Goal: Task Accomplishment & Management: Complete application form

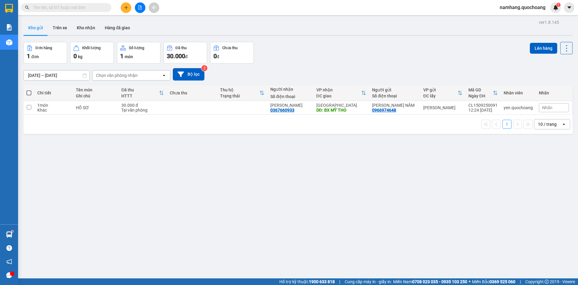
click at [103, 8] on input "text" at bounding box center [68, 7] width 71 height 7
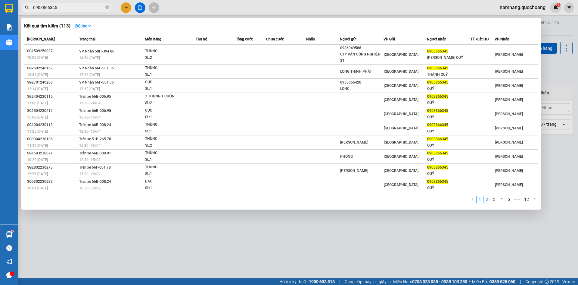
type input "0903866345"
click at [488, 201] on link "2" at bounding box center [487, 199] width 7 height 7
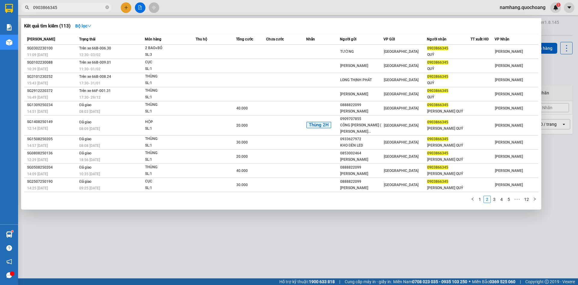
click at [110, 8] on span "0903866345" at bounding box center [66, 7] width 90 height 9
click at [108, 8] on icon "close-circle" at bounding box center [107, 7] width 4 height 4
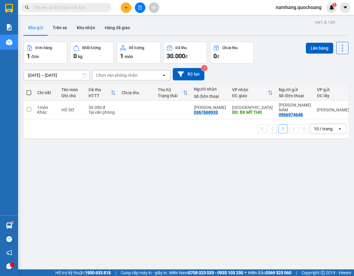
click at [97, 3] on span at bounding box center [66, 7] width 90 height 9
click at [92, 13] on div "Kết quả tìm kiếm ( 113 ) Bộ lọc Mã ĐH Trạng thái Món hàng Thu hộ Tổng cước Chưa…" at bounding box center [177, 7] width 354 height 15
click at [91, 11] on input "text" at bounding box center [68, 7] width 71 height 7
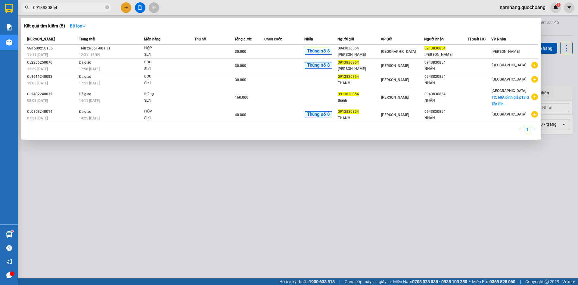
type input "0913830854"
click at [473, 202] on div at bounding box center [289, 142] width 578 height 285
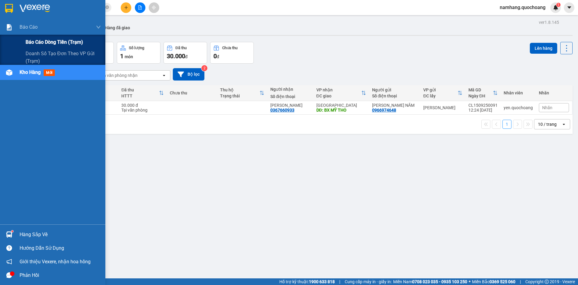
click at [41, 42] on span "Báo cáo dòng tiền (trạm)" at bounding box center [55, 42] width 58 height 8
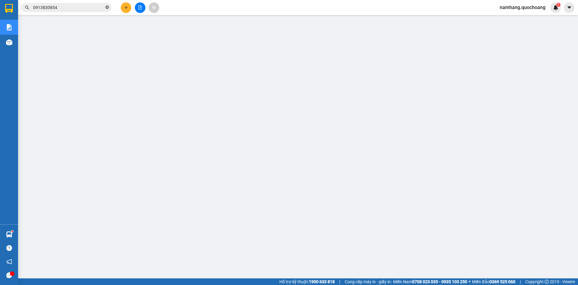
click at [106, 7] on icon "close-circle" at bounding box center [107, 7] width 4 height 4
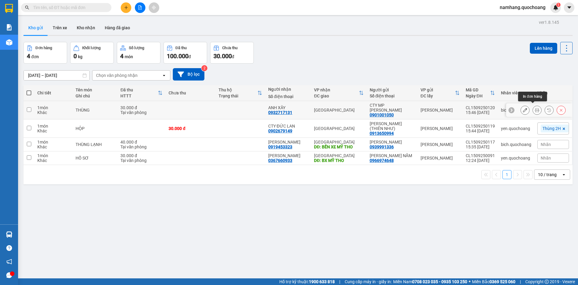
click at [535, 109] on icon at bounding box center [537, 110] width 4 height 4
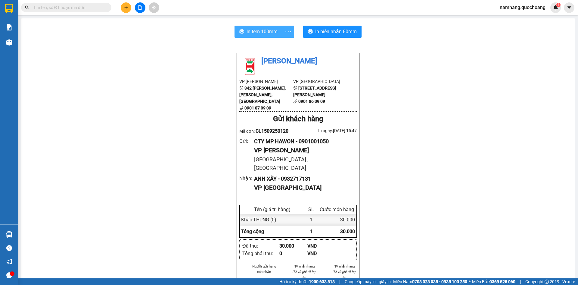
click at [261, 34] on span "In tem 100mm" at bounding box center [262, 32] width 31 height 8
click at [344, 32] on span "In biên nhận 80mm" at bounding box center [336, 32] width 42 height 8
click at [124, 3] on button at bounding box center [126, 7] width 11 height 11
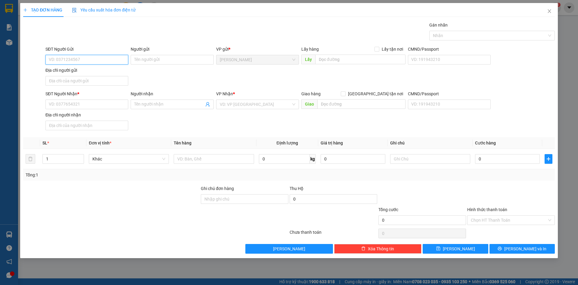
click at [81, 58] on input "SĐT Người Gửi" at bounding box center [86, 60] width 83 height 10
click at [93, 60] on input "SĐT Người Gửi" at bounding box center [86, 60] width 83 height 10
type input "0908853212"
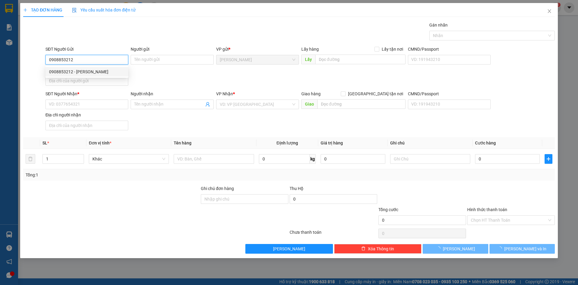
click at [99, 68] on div "0908853212 - GARA ANH TUẤN" at bounding box center [86, 72] width 83 height 10
type input "GARA ANH TUẤN"
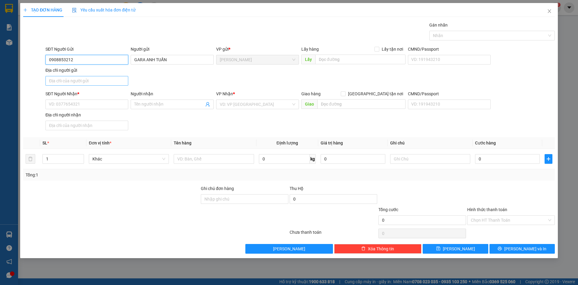
type input "0908853212"
click at [83, 80] on input "Địa chỉ người gửi" at bounding box center [86, 81] width 83 height 10
click at [62, 105] on input "SĐT Người Nhận *" at bounding box center [86, 104] width 83 height 10
type input "0903380118"
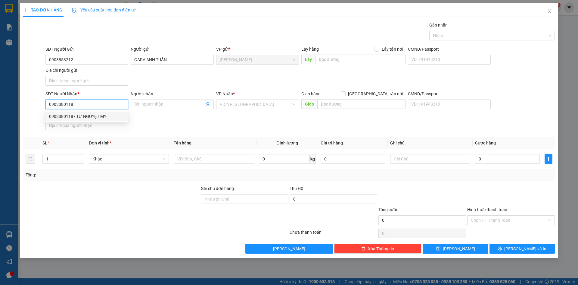
click at [89, 116] on div "0903380118 - TỪ NGUYỆT MY" at bounding box center [87, 116] width 76 height 7
type input "TỪ NGUYỆT MY"
type input "0903380118"
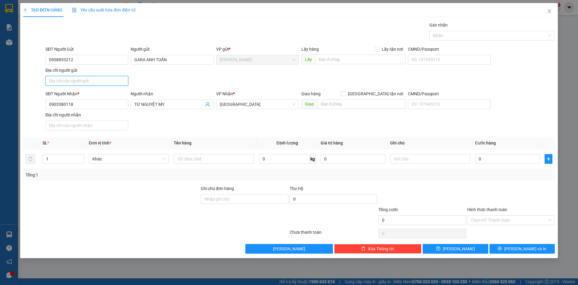
drag, startPoint x: 88, startPoint y: 77, endPoint x: 86, endPoint y: 81, distance: 4.9
click at [88, 77] on input "Địa chỉ người gửi" at bounding box center [86, 81] width 83 height 10
type input "PHƯỜNG MỸ TRÀ, ĐỒNG THÁP"
click at [217, 155] on input "text" at bounding box center [214, 159] width 80 height 10
type input "HỘP"
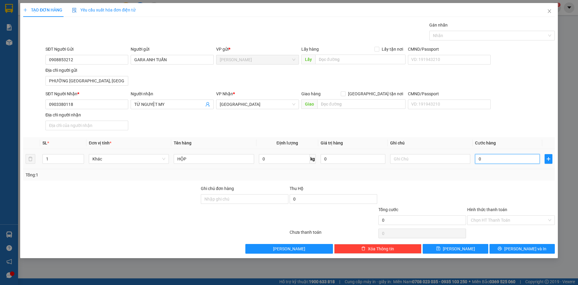
click at [505, 159] on input "0" at bounding box center [507, 159] width 65 height 10
type input "2"
type input "20"
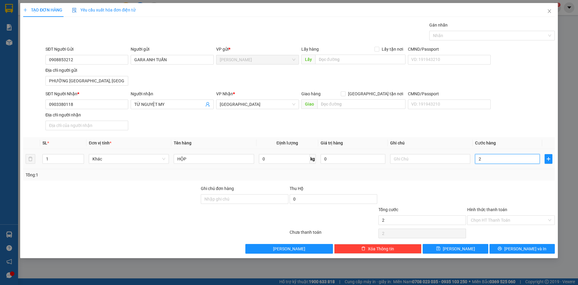
type input "20"
type input "200"
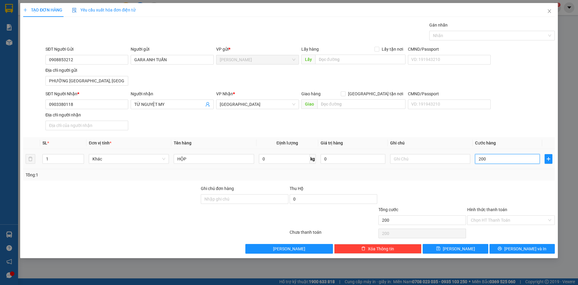
type input "2.000"
type input "20.000"
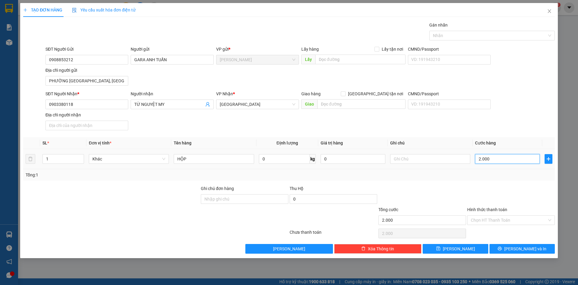
type input "20.000"
click at [531, 70] on div "SĐT Người Gửi 0908853212 Người gửi GARA ANH TUẤN VP gửi * Cao Lãnh Lấy hàng Lấy…" at bounding box center [300, 67] width 512 height 42
click at [517, 34] on div at bounding box center [489, 35] width 117 height 7
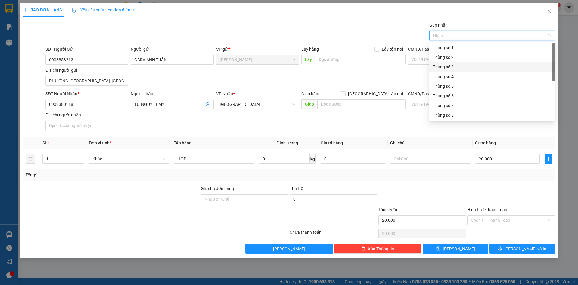
scroll to position [77, 0]
drag, startPoint x: 457, startPoint y: 115, endPoint x: 519, endPoint y: 202, distance: 106.2
click at [457, 117] on div "Thùng 2H" at bounding box center [492, 115] width 118 height 7
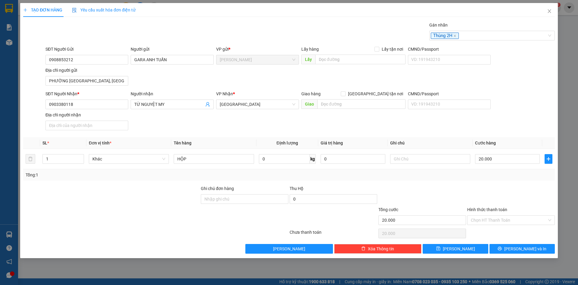
click at [516, 202] on div at bounding box center [511, 195] width 89 height 21
click at [507, 221] on input "Hình thức thanh toán" at bounding box center [509, 219] width 76 height 9
click at [508, 233] on div "Tại văn phòng" at bounding box center [511, 232] width 80 height 7
type input "0"
click at [523, 247] on span "Lưu và In" at bounding box center [526, 248] width 42 height 7
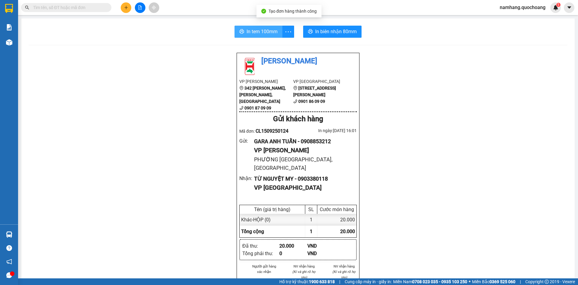
click at [250, 34] on span "In tem 100mm" at bounding box center [262, 32] width 31 height 8
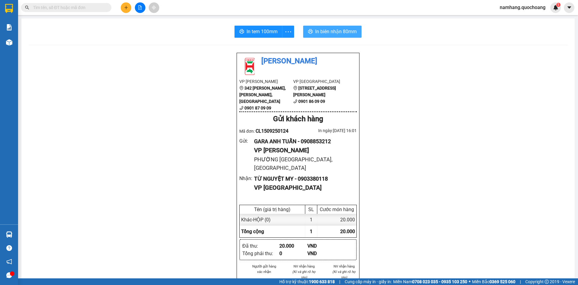
click at [335, 36] on button "In biên nhận 80mm" at bounding box center [332, 32] width 58 height 12
click at [126, 9] on icon "plus" at bounding box center [126, 7] width 4 height 4
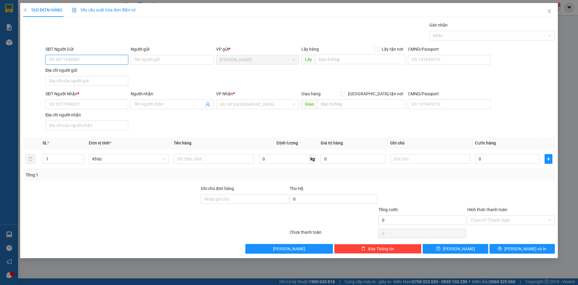
click at [98, 62] on input "SĐT Người Gửi" at bounding box center [86, 60] width 83 height 10
type input "0989221383"
click at [96, 71] on div "0989221383 - BÙI VĂN ĐẬM" at bounding box center [87, 71] width 76 height 7
type input "BÙI VĂN ĐẬM"
type input "0989221383"
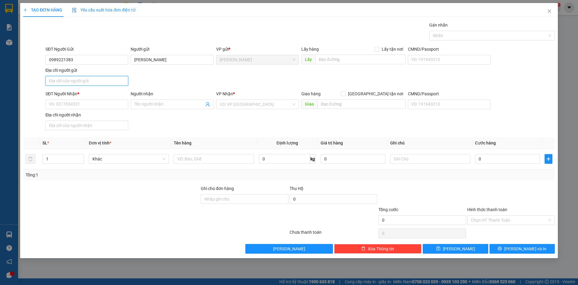
click at [78, 83] on input "Địa chỉ người gửi" at bounding box center [86, 81] width 83 height 10
type input "PHƯỜNG CAO LÃNH, ĐỒNG THÁP"
click at [59, 106] on input "SĐT Người Nhận *" at bounding box center [86, 104] width 83 height 10
type input "0367201108"
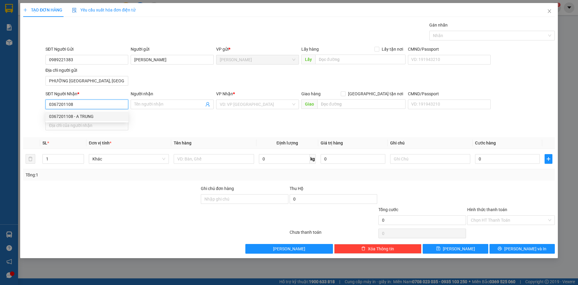
click at [71, 116] on div "0367201108 - A TRUNG" at bounding box center [87, 116] width 76 height 7
type input "A TRUNG"
type input "0367201108"
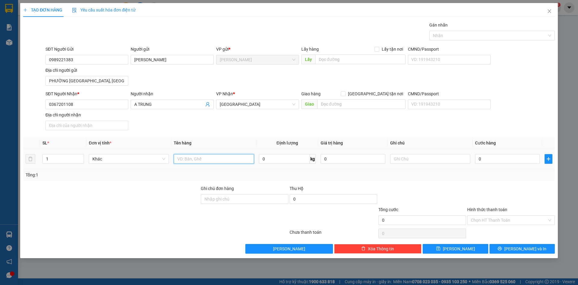
click at [205, 158] on input "text" at bounding box center [214, 159] width 80 height 10
type input "HỘP"
click at [495, 157] on input "0" at bounding box center [507, 159] width 65 height 10
type input "2"
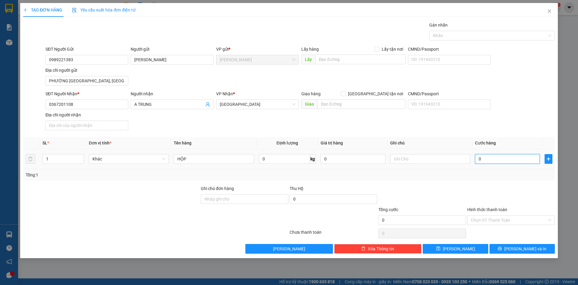
type input "2"
type input "20"
type input "200"
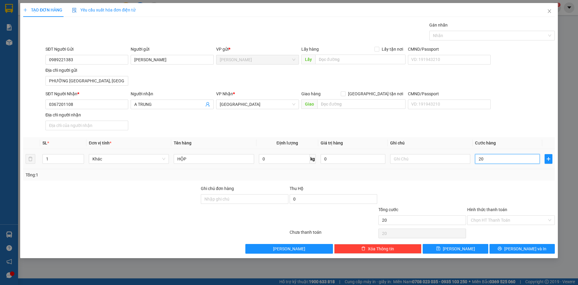
type input "200"
type input "2.000"
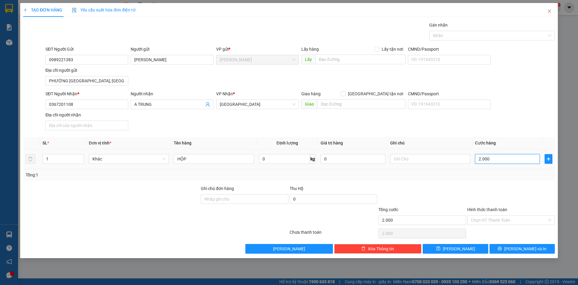
type input "20.000"
click at [493, 33] on div at bounding box center [489, 35] width 117 height 7
type input "20.000"
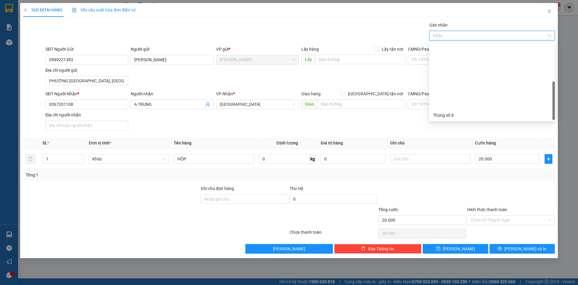
scroll to position [77, 0]
click at [460, 117] on div "Thùng 2H" at bounding box center [492, 115] width 118 height 7
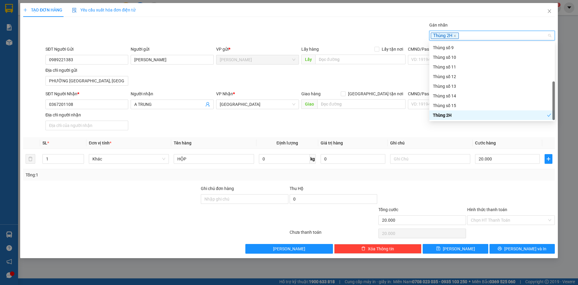
drag, startPoint x: 506, startPoint y: 191, endPoint x: 515, endPoint y: 227, distance: 36.7
click at [506, 192] on div at bounding box center [511, 195] width 89 height 21
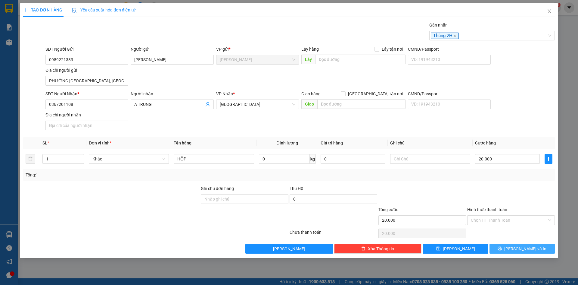
click at [533, 250] on span "Lưu và In" at bounding box center [526, 248] width 42 height 7
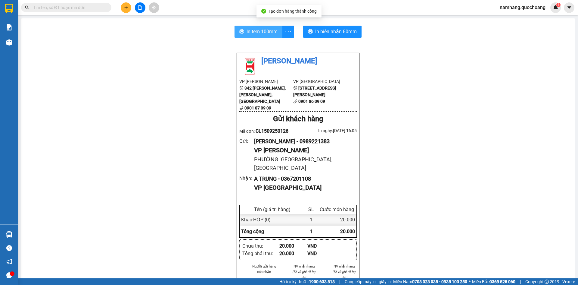
click at [243, 30] on button "In tem 100mm" at bounding box center [259, 32] width 48 height 12
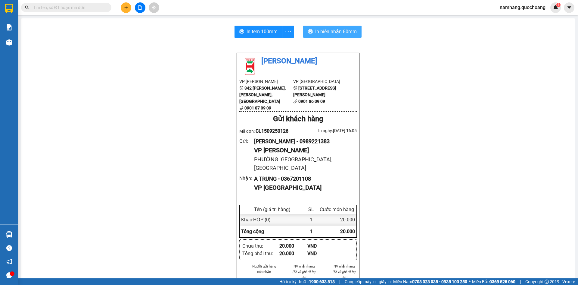
click at [338, 33] on span "In biên nhận 80mm" at bounding box center [336, 32] width 42 height 8
click at [127, 10] on button at bounding box center [126, 7] width 11 height 11
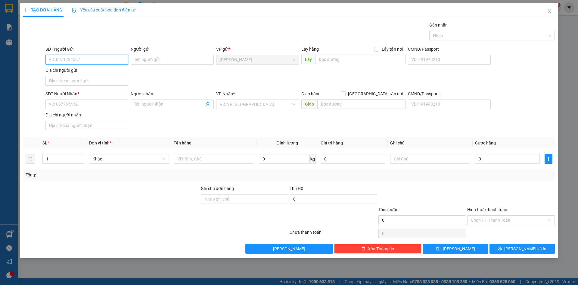
click at [82, 55] on input "SĐT Người Gửi" at bounding box center [86, 60] width 83 height 10
type input "0387824495"
click at [80, 74] on div "0387824495 - NGỌC" at bounding box center [87, 71] width 76 height 7
type input "NGỌC"
type input "0387824495"
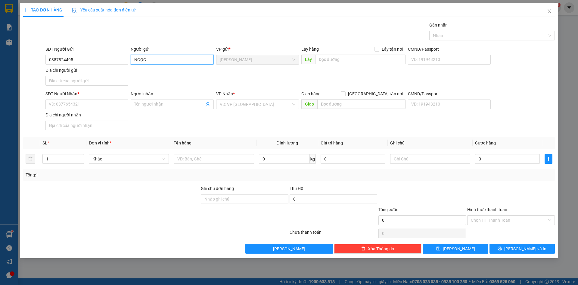
click at [140, 58] on input "NGỌC" at bounding box center [172, 60] width 83 height 10
type input "NGUYỄN HOÀNG BÍCH NGỌC"
click at [90, 82] on input "Địa chỉ người gửi" at bounding box center [86, 81] width 83 height 10
type input "PHƯỜNG MỸ TRÀ, ĐỒNG THÁP"
click at [77, 103] on input "SĐT Người Nhận *" at bounding box center [86, 104] width 83 height 10
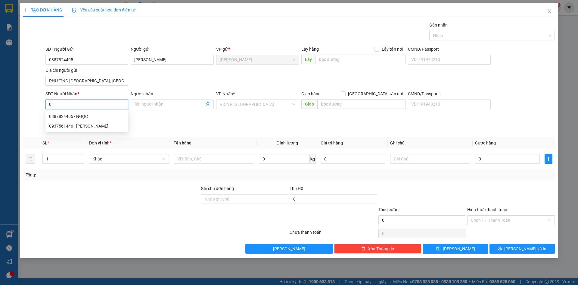
type input "0"
click at [517, 70] on div "SĐT Người Gửi 0387824495 Người gửi NGUYỄN HOÀNG BÍCH NGỌC VP gửi * Cao Lãnh Lấy…" at bounding box center [300, 67] width 512 height 42
click at [194, 127] on div "SĐT Người Nhận * 0 Người nhận Tên người nhận VP Nhận * VD: VP Sài Gòn Giao hàng…" at bounding box center [300, 111] width 512 height 42
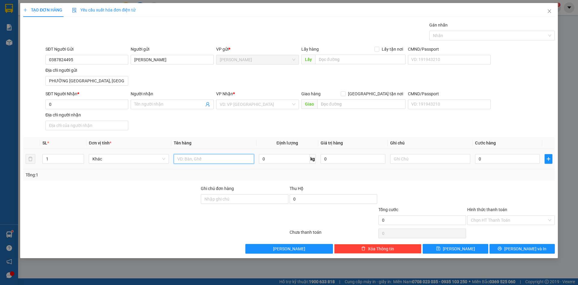
click at [199, 161] on input "text" at bounding box center [214, 159] width 80 height 10
type input "7.680.000 VND"
click at [413, 158] on input "text" at bounding box center [430, 159] width 80 height 10
click at [431, 156] on input "text" at bounding box center [430, 159] width 80 height 10
click at [508, 32] on div at bounding box center [489, 35] width 117 height 7
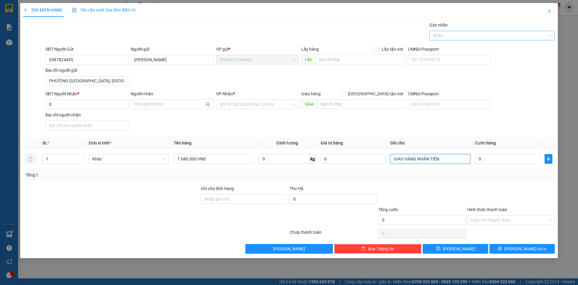
type input "GIAO HÀNG NHẬN TIỀN"
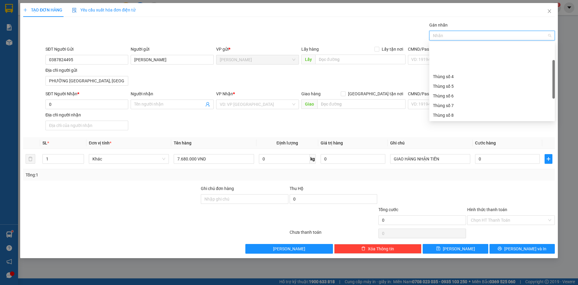
scroll to position [77, 0]
click at [453, 115] on div "Thùng 2H" at bounding box center [492, 115] width 118 height 7
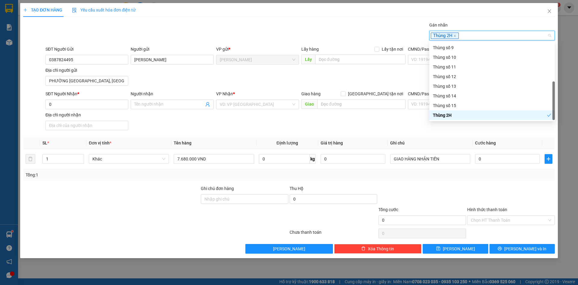
click at [496, 145] on th "Cước hàng" at bounding box center [508, 143] width 70 height 12
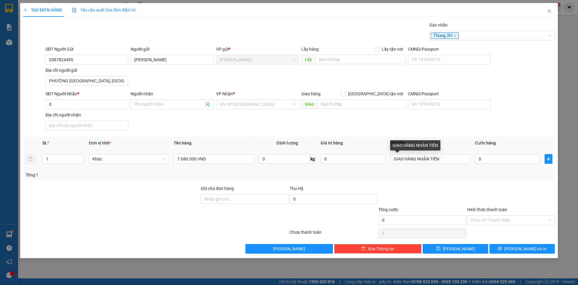
click at [474, 156] on td "0" at bounding box center [508, 159] width 70 height 20
click at [483, 156] on input "0" at bounding box center [507, 159] width 65 height 10
click at [83, 102] on input "0" at bounding box center [86, 104] width 83 height 10
type input "0931233481"
click at [162, 123] on div "SĐT Người Nhận * 0931233481 0931233481 Người nhận Tên người nhận VP Nhận * VD: …" at bounding box center [300, 111] width 512 height 42
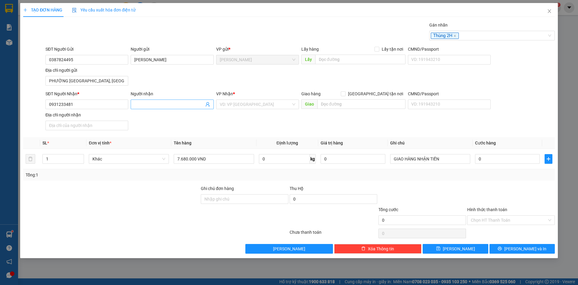
click at [149, 107] on input "Người nhận" at bounding box center [169, 104] width 70 height 7
type input "TỈA (BIÊU)"
click at [248, 108] on input "search" at bounding box center [255, 104] width 71 height 9
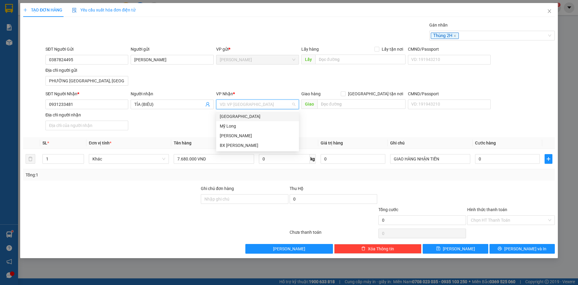
click at [250, 115] on div "Sài Gòn" at bounding box center [258, 116] width 76 height 7
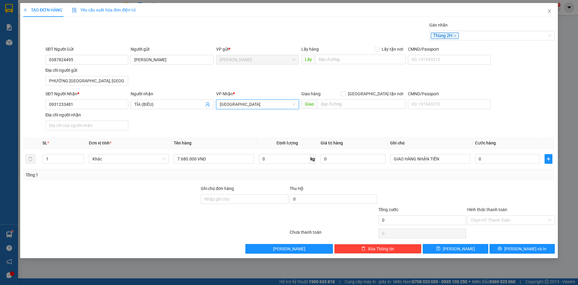
click at [210, 133] on div "Transit Pickup Surcharge Ids Transit Deliver Surcharge Ids Transit Deliver Surc…" at bounding box center [289, 138] width 532 height 232
click at [215, 158] on input "7.680.000 VND" at bounding box center [214, 159] width 80 height 10
type input "7.680.000 VND (TIỀN ỨNG)"
click at [508, 158] on input "0" at bounding box center [507, 159] width 65 height 10
type input "1"
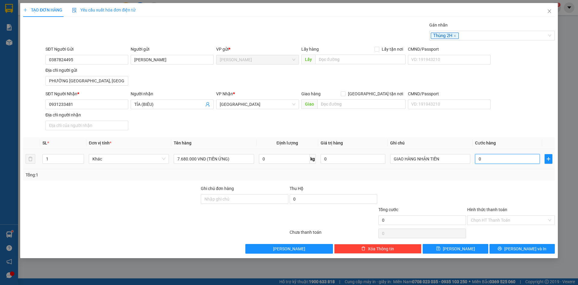
type input "1"
type input "10"
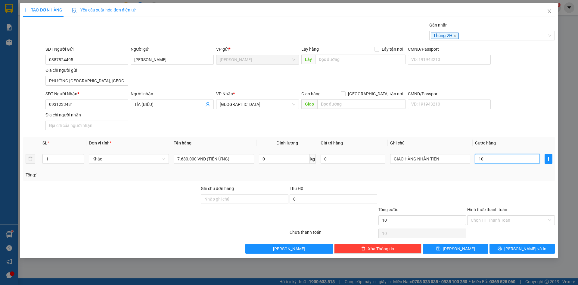
type input "100"
type input "1.000"
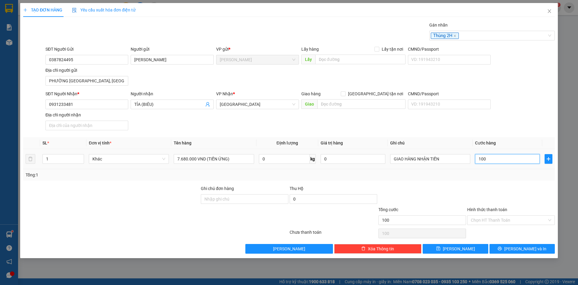
type input "1.000"
type input "10.000"
type input "100.000"
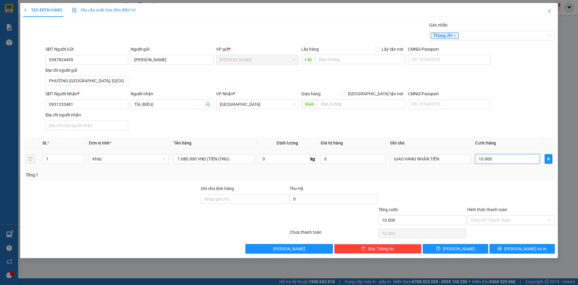
type input "100.000"
click at [508, 193] on div at bounding box center [511, 195] width 89 height 21
click at [504, 218] on input "Hình thức thanh toán" at bounding box center [509, 219] width 76 height 9
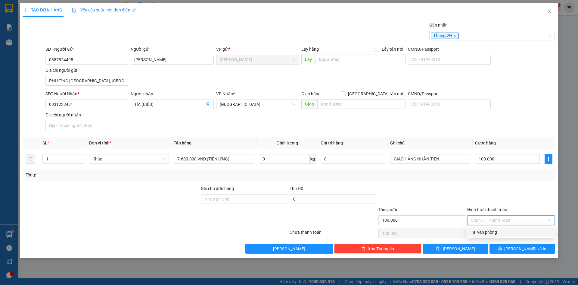
click at [503, 230] on div "Tại văn phòng" at bounding box center [511, 232] width 80 height 7
type input "0"
click at [533, 249] on span "Lưu và In" at bounding box center [526, 248] width 42 height 7
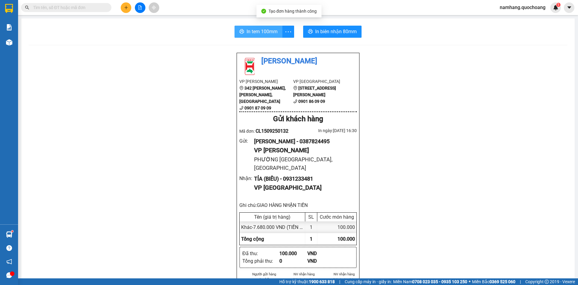
click at [265, 34] on span "In tem 100mm" at bounding box center [262, 32] width 31 height 8
drag, startPoint x: 252, startPoint y: 221, endPoint x: 261, endPoint y: 222, distance: 9.1
click at [261, 224] on span "Khác - 7.680.000 VND (TIỀN ỨNG) (0)" at bounding box center [280, 227] width 78 height 6
click at [333, 235] on div "100.000" at bounding box center [336, 239] width 39 height 12
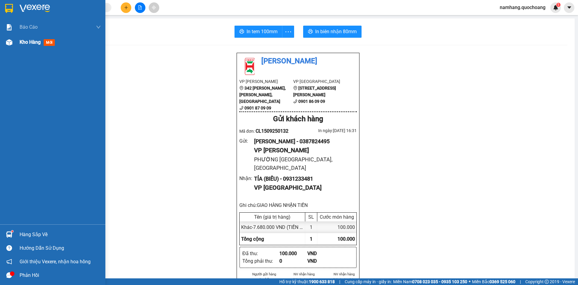
click at [37, 44] on span "Kho hàng" at bounding box center [30, 42] width 21 height 6
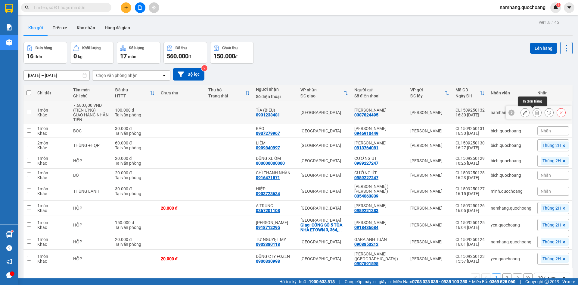
click at [523, 111] on icon at bounding box center [525, 112] width 4 height 4
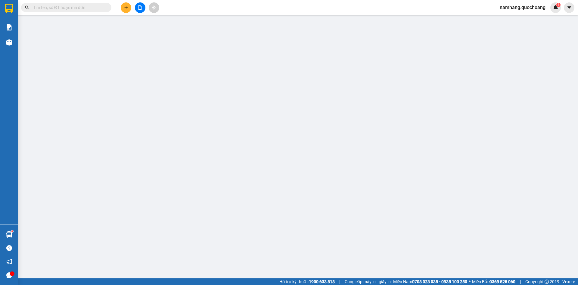
type input "0387824495"
type input "NGUYỄN HOÀNG BÍCH NGỌC"
type input "PHƯỜNG MỸ TRÀ, ĐỒNG THÁP"
type input "0931233481"
type input "TỈA (BIÊU)"
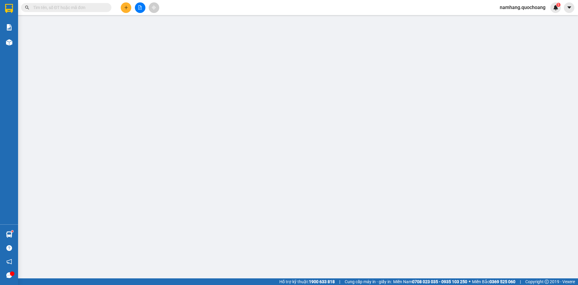
type input "100.000"
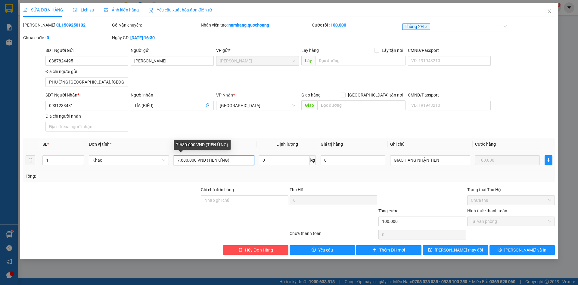
click at [234, 159] on input "7.680.000 VND (TIỀN ỨNG)" at bounding box center [214, 160] width 80 height 10
click at [227, 158] on input "7.680.000 VND (TIỀN ỨNG NV NAM CK A2)" at bounding box center [214, 160] width 80 height 10
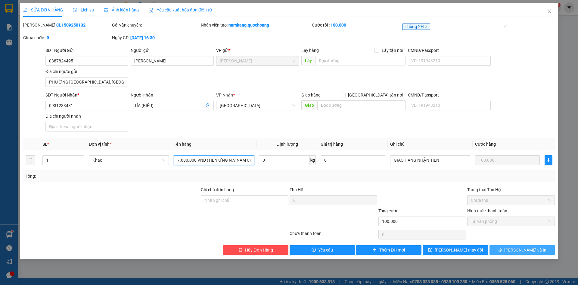
type input "7.680.000 VND (TIỀN ỨNG N.V NAM CK A2)"
click at [533, 251] on span "Lưu và In" at bounding box center [526, 249] width 42 height 7
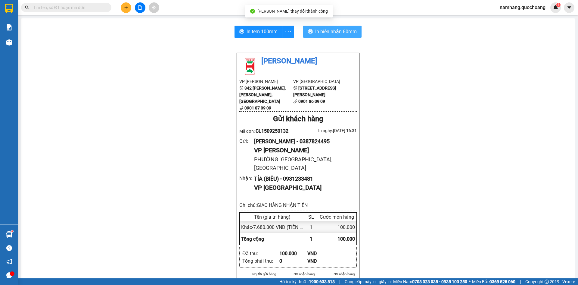
click at [329, 30] on span "In biên nhận 80mm" at bounding box center [336, 32] width 42 height 8
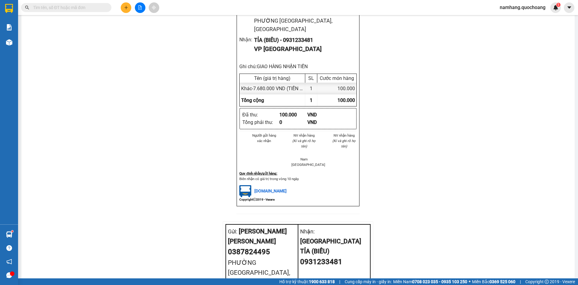
scroll to position [181, 0]
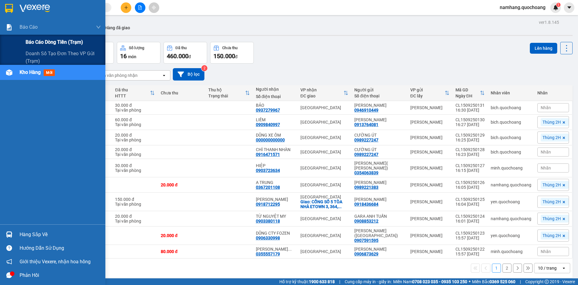
click at [35, 41] on span "Báo cáo dòng tiền (trạm)" at bounding box center [55, 42] width 58 height 8
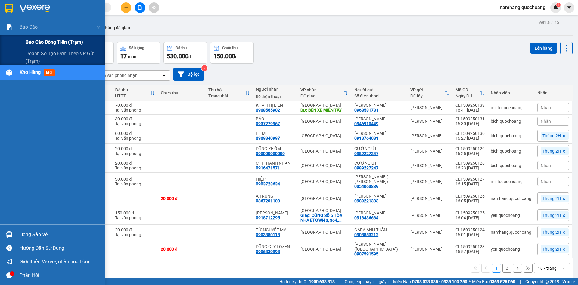
click at [34, 42] on span "Báo cáo dòng tiền (trạm)" at bounding box center [55, 42] width 58 height 8
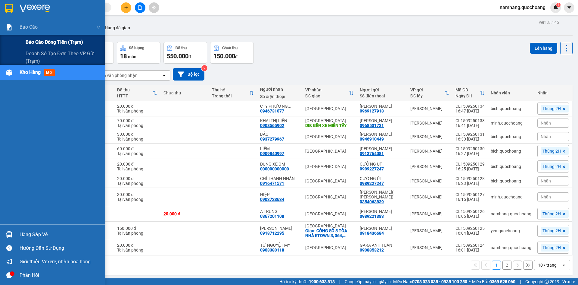
click at [36, 39] on span "Báo cáo dòng tiền (trạm)" at bounding box center [55, 42] width 58 height 8
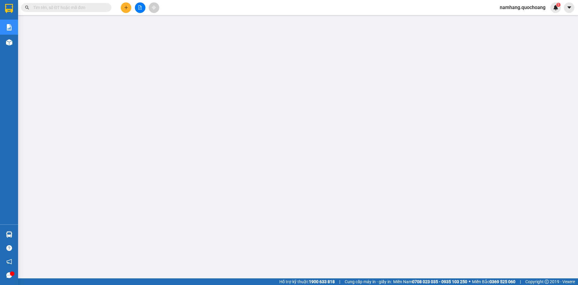
click at [90, 10] on input "text" at bounding box center [68, 7] width 71 height 7
click at [124, 10] on button at bounding box center [126, 7] width 11 height 11
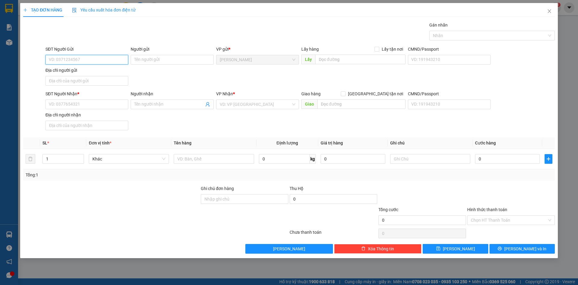
click at [87, 61] on input "SĐT Người Gửi" at bounding box center [86, 60] width 83 height 10
type input "0909232224"
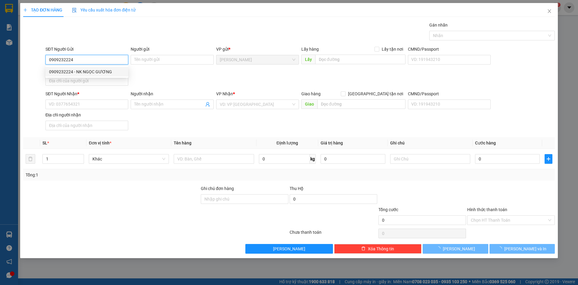
click at [85, 71] on div "0909232224 - NK NGỌC GƯƠNG" at bounding box center [87, 71] width 76 height 7
type input "NK NGỌC GƯƠNG"
type input "0909232224"
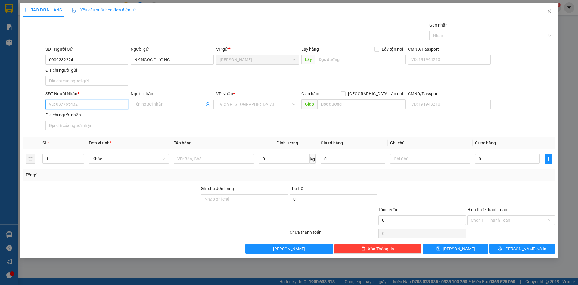
click at [105, 107] on input "SĐT Người Nhận *" at bounding box center [86, 104] width 83 height 10
click at [103, 103] on input "SĐT Người Nhận *" at bounding box center [86, 104] width 83 height 10
click at [112, 115] on div "0906844262 - NGUYỄN THÀNH NHÂN (LABO HAPPY)" at bounding box center [93, 116] width 89 height 7
type input "0906844262"
type input "NGUYỄN THÀNH NHÂN (LABO HAPPY)"
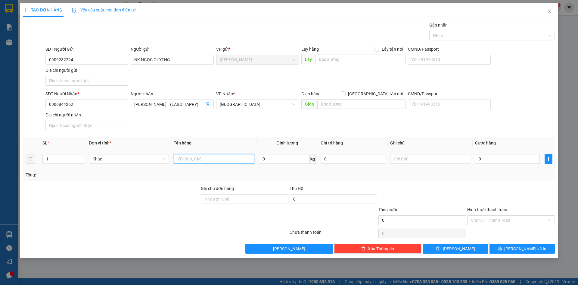
click at [186, 161] on input "text" at bounding box center [214, 159] width 80 height 10
type input "H.R"
click at [490, 161] on input "0" at bounding box center [507, 159] width 65 height 10
type input "2"
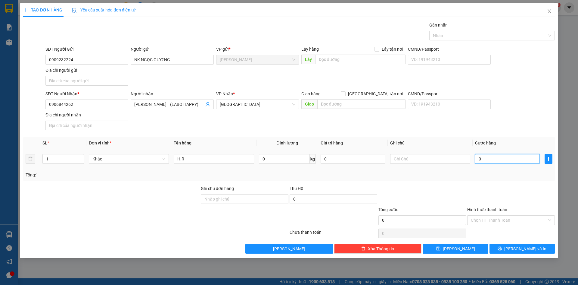
type input "2"
type input "20"
type input "200"
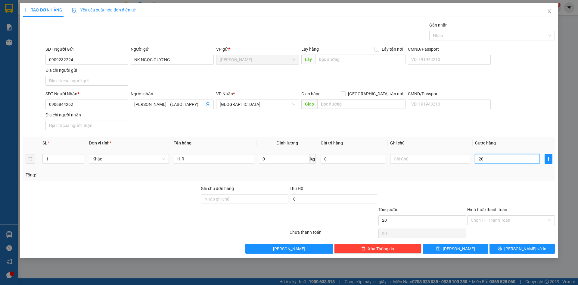
type input "200"
type input "2.000"
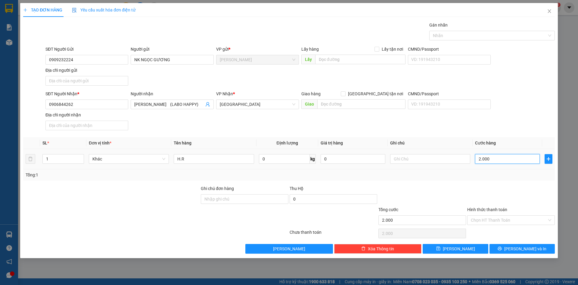
type input "20.000"
drag, startPoint x: 492, startPoint y: 196, endPoint x: 496, endPoint y: 217, distance: 20.5
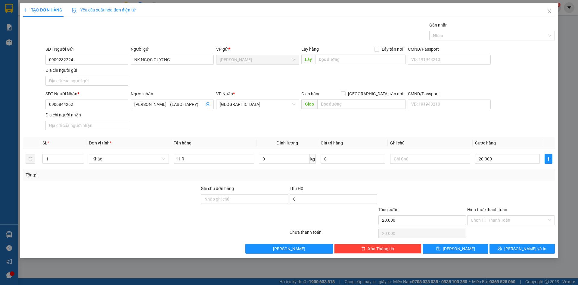
click at [492, 197] on div at bounding box center [511, 195] width 89 height 21
click at [494, 218] on input "Hình thức thanh toán" at bounding box center [509, 219] width 76 height 9
click at [494, 229] on div "Tại văn phòng" at bounding box center [511, 232] width 80 height 7
type input "0"
click at [499, 36] on div at bounding box center [489, 35] width 117 height 7
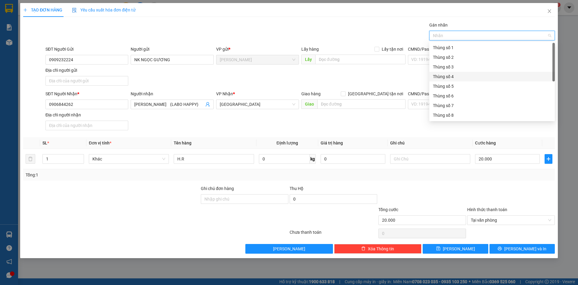
scroll to position [77, 0]
click at [459, 113] on div "Thùng 2H" at bounding box center [492, 115] width 118 height 7
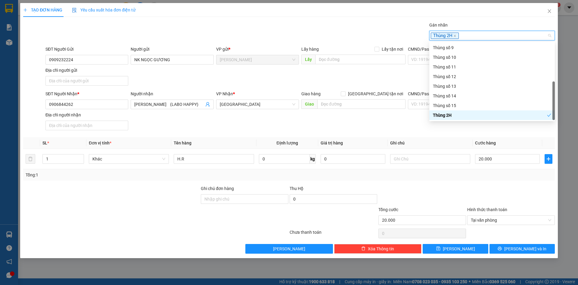
drag, startPoint x: 498, startPoint y: 196, endPoint x: 512, endPoint y: 228, distance: 35.3
click at [498, 197] on div at bounding box center [511, 195] width 89 height 21
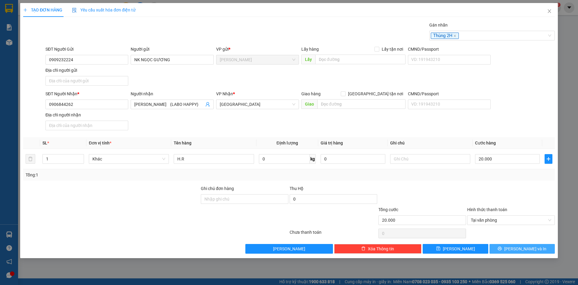
click at [519, 247] on span "Lưu và In" at bounding box center [526, 248] width 42 height 7
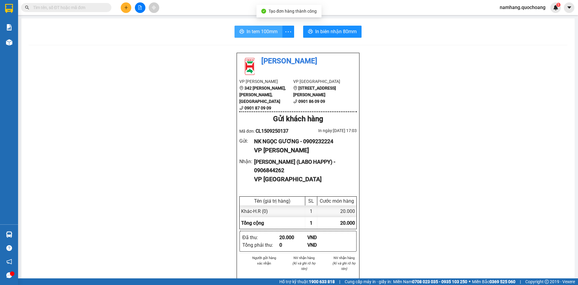
click at [254, 33] on span "In tem 100mm" at bounding box center [262, 32] width 31 height 8
click at [127, 8] on icon "plus" at bounding box center [126, 7] width 4 height 4
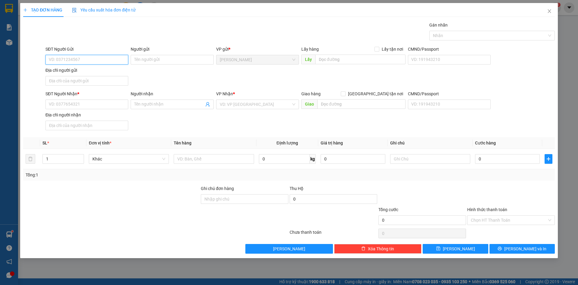
click at [88, 58] on input "SĐT Người Gửi" at bounding box center [86, 60] width 83 height 10
type input "0917171766"
click at [102, 70] on div "0917171766 - VĂN CÔNG KIỆP" at bounding box center [87, 71] width 76 height 7
type input "VĂN CÔNG KIỆP"
type input "0917171766"
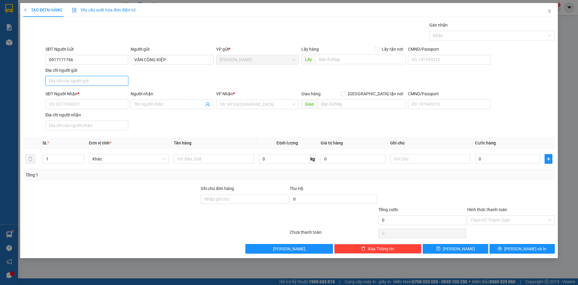
click at [96, 82] on input "Địa chỉ người gửi" at bounding box center [86, 81] width 83 height 10
type input "PHƯỜNG CAO LÃNH, ĐỒNG THÁP"
click at [64, 107] on input "SĐT Người Nhận *" at bounding box center [86, 104] width 83 height 10
type input "0917171566"
click at [170, 106] on input "Người nhận" at bounding box center [169, 104] width 70 height 7
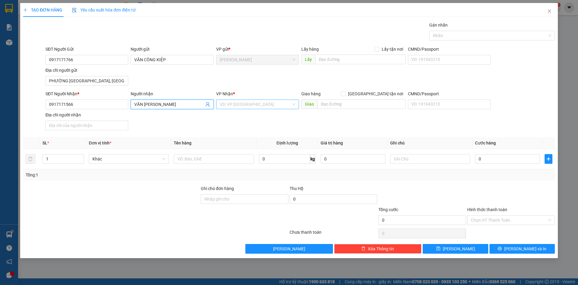
type input "VĂN HỒ THU NGÂN"
click at [249, 103] on input "search" at bounding box center [255, 104] width 71 height 9
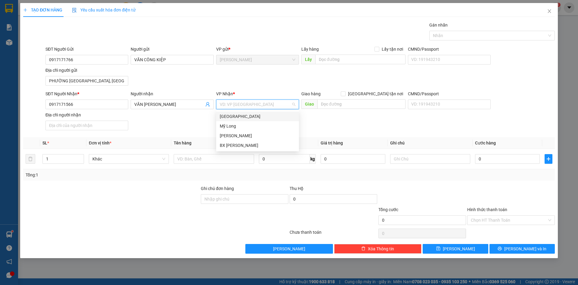
click at [235, 117] on div "Sài Gòn" at bounding box center [258, 116] width 76 height 7
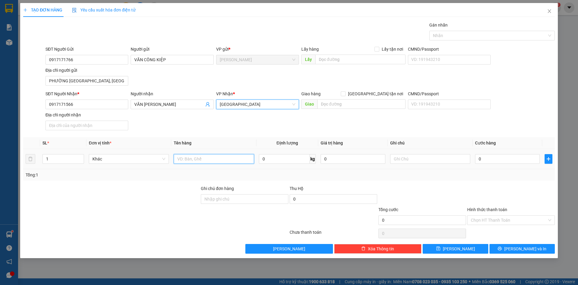
click at [204, 158] on input "text" at bounding box center [214, 159] width 80 height 10
type input "BAO THƯ"
click at [510, 161] on input "0" at bounding box center [507, 159] width 65 height 10
type input "2"
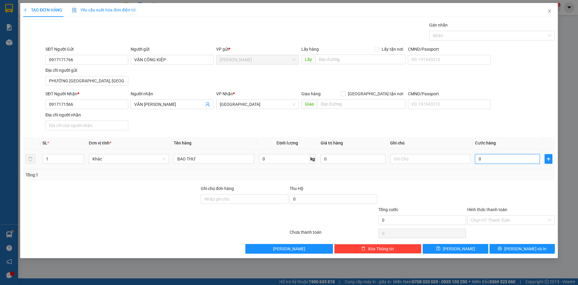
type input "2"
type input "20"
type input "200"
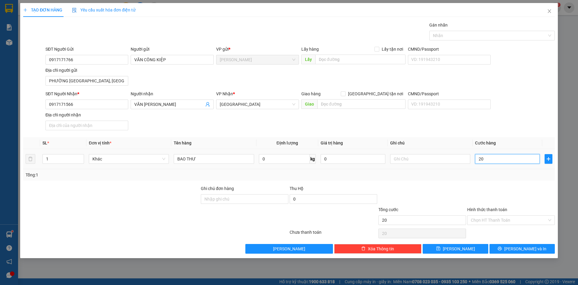
type input "200"
type input "2.000"
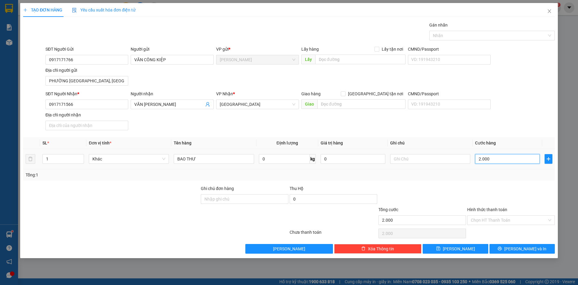
type input "20.000"
click at [506, 39] on div "Nhãn" at bounding box center [493, 36] width 126 height 10
type input "20.000"
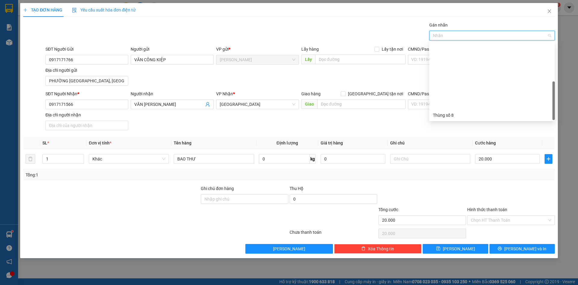
click at [471, 189] on div "Thùng 2H" at bounding box center [492, 192] width 118 height 7
click at [499, 197] on div at bounding box center [511, 195] width 89 height 21
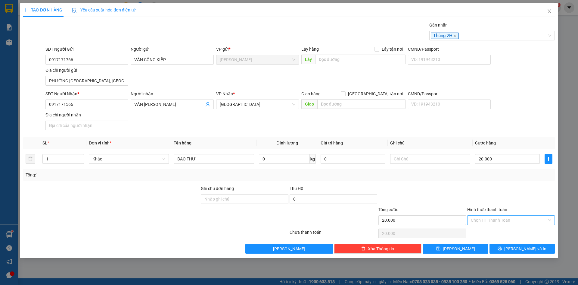
click at [504, 219] on input "Hình thức thanh toán" at bounding box center [509, 219] width 76 height 9
click at [499, 232] on div "Tại văn phòng" at bounding box center [511, 232] width 80 height 7
click at [523, 249] on span "Lưu và In" at bounding box center [526, 248] width 42 height 7
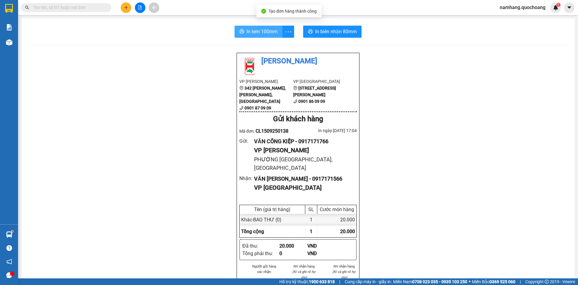
click at [247, 34] on span "In tem 100mm" at bounding box center [262, 32] width 31 height 8
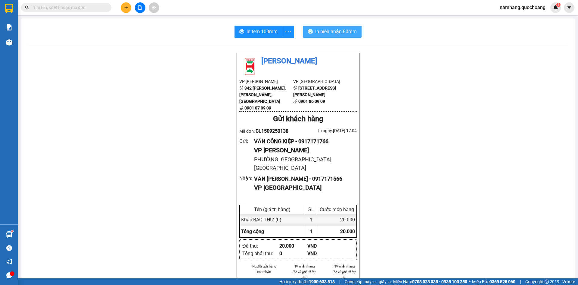
click at [338, 34] on span "In biên nhận 80mm" at bounding box center [336, 32] width 42 height 8
click at [125, 4] on button at bounding box center [126, 7] width 11 height 11
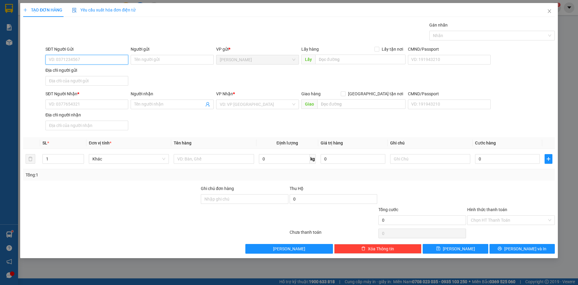
click at [73, 59] on input "SĐT Người Gửi" at bounding box center [86, 60] width 83 height 10
type input "0918715340"
click at [99, 70] on div "0918715340 - TRINH" at bounding box center [87, 71] width 76 height 7
type input "TRINH"
type input "0918715340"
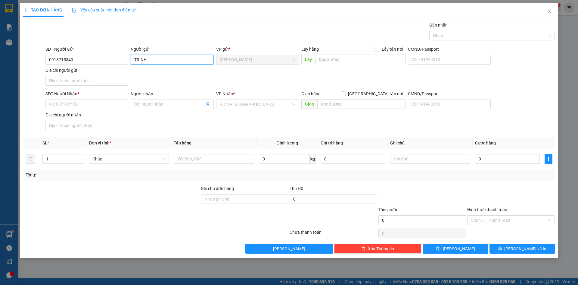
click at [157, 61] on input "TRINH" at bounding box center [172, 60] width 83 height 10
type input "NGUYỄN THỊ VÕ TRINH"
click at [95, 79] on input "Địa chỉ người gửi" at bounding box center [86, 81] width 83 height 10
type input "PHƯỜNG CAO LÃNH, ĐỒNG THÁP"
click at [80, 102] on input "SĐT Người Nhận *" at bounding box center [86, 104] width 83 height 10
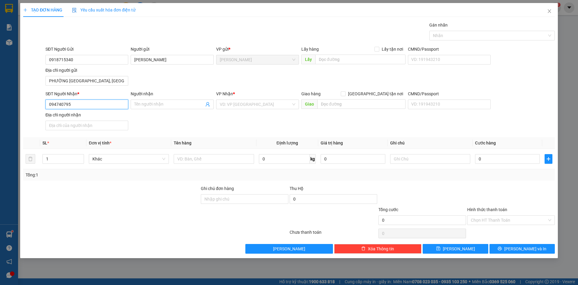
type input "0947407955"
click at [102, 118] on div "0947407955 - KHANG" at bounding box center [87, 116] width 76 height 7
type input "KHANG"
type input "0947407955"
click at [163, 103] on input "KHANG" at bounding box center [169, 104] width 70 height 7
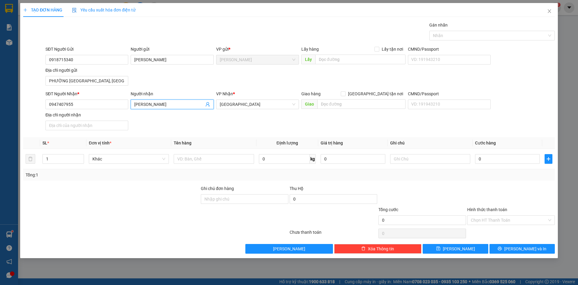
type input "NGUYỄN VÕ MINH KHANG"
click at [211, 83] on div "SĐT Người Gửi 0918715340 Người gửi NGUYỄN THỊ VÕ TRINH VP gửi * Cao Lãnh Lấy hà…" at bounding box center [300, 67] width 512 height 42
click at [213, 156] on input "text" at bounding box center [214, 159] width 80 height 10
type input "HỘP"
click at [524, 160] on input "0" at bounding box center [507, 159] width 65 height 10
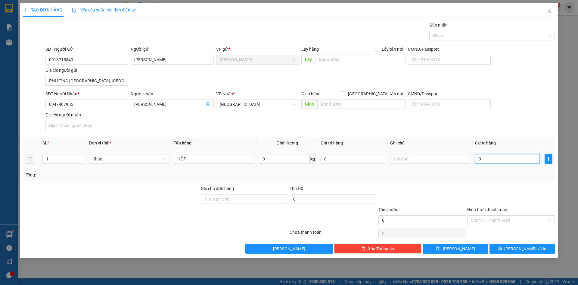
type input "2"
type input "20"
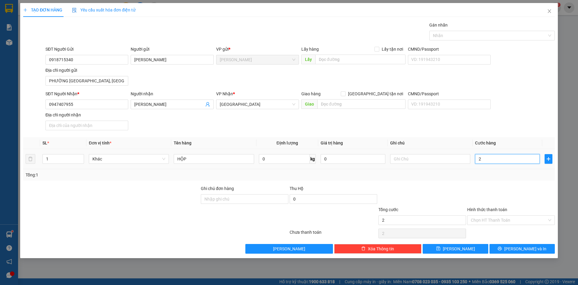
type input "20"
type input "200"
type input "2.000"
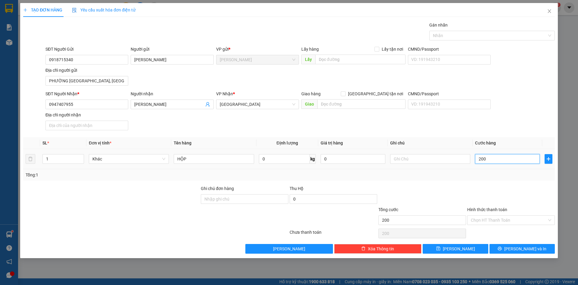
type input "2.000"
type input "20.000"
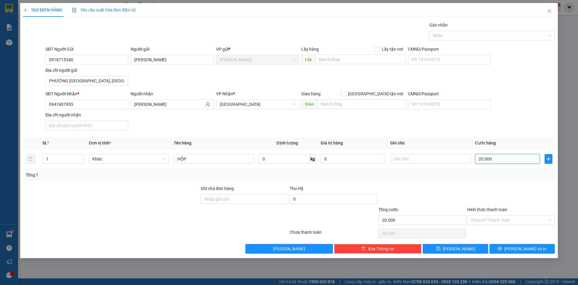
type input "20.000"
click at [516, 196] on div at bounding box center [511, 195] width 89 height 21
click at [516, 217] on input "Hình thức thanh toán" at bounding box center [509, 219] width 76 height 9
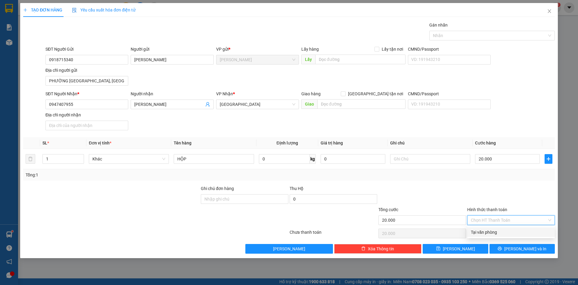
click at [507, 233] on div "Tại văn phòng" at bounding box center [511, 232] width 80 height 7
type input "0"
click at [516, 34] on div at bounding box center [489, 35] width 117 height 7
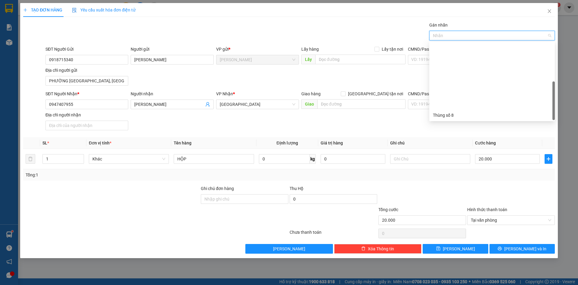
click at [459, 189] on div "Thùng 2H" at bounding box center [492, 192] width 118 height 7
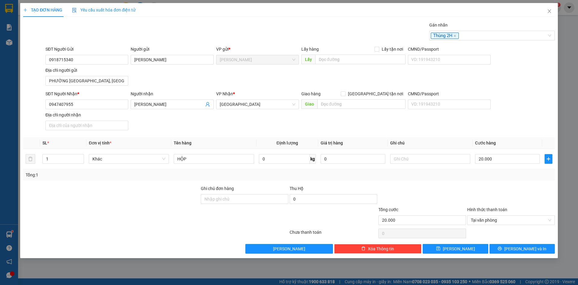
drag, startPoint x: 522, startPoint y: 203, endPoint x: 524, endPoint y: 240, distance: 36.8
click at [522, 203] on div at bounding box center [511, 195] width 89 height 21
click at [523, 254] on div "TẠO ĐƠN HÀNG Yêu cầu xuất hóa đơn điện tử Transit Pickup Surcharge Ids Transit …" at bounding box center [289, 130] width 538 height 255
click at [525, 249] on span "Lưu và In" at bounding box center [526, 248] width 42 height 7
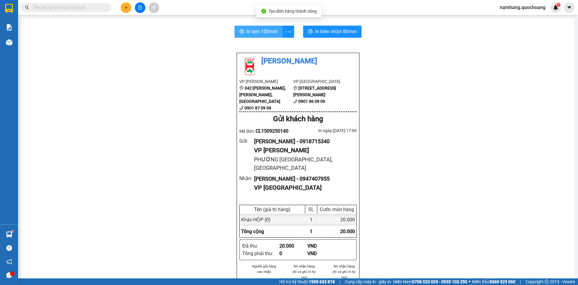
click at [257, 34] on span "In tem 100mm" at bounding box center [262, 32] width 31 height 8
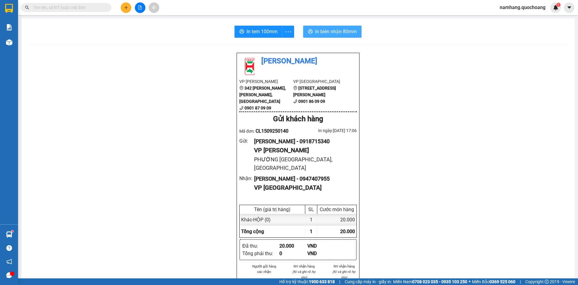
click at [342, 35] on span "In biên nhận 80mm" at bounding box center [336, 32] width 42 height 8
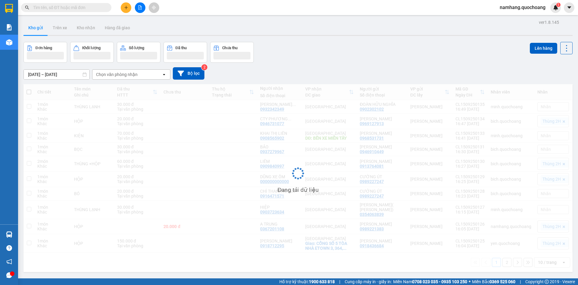
click at [85, 8] on input "text" at bounding box center [68, 7] width 71 height 7
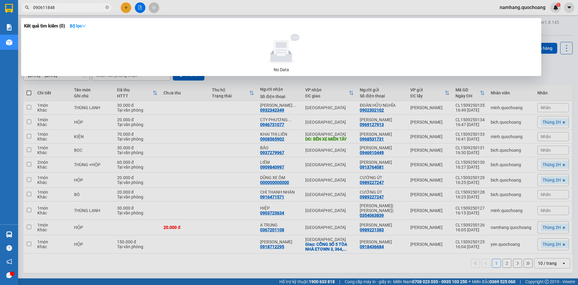
type input "0906118489"
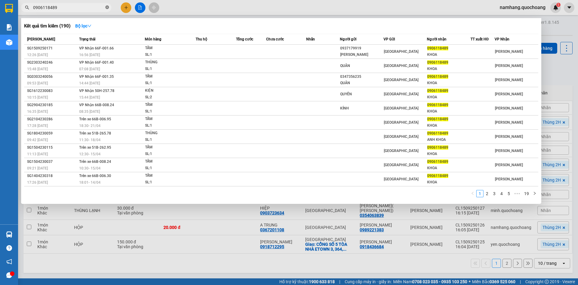
click at [106, 9] on icon "close-circle" at bounding box center [107, 7] width 4 height 4
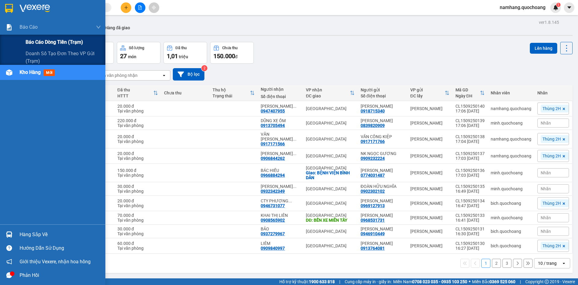
click at [30, 40] on span "Báo cáo dòng tiền (trạm)" at bounding box center [55, 42] width 58 height 8
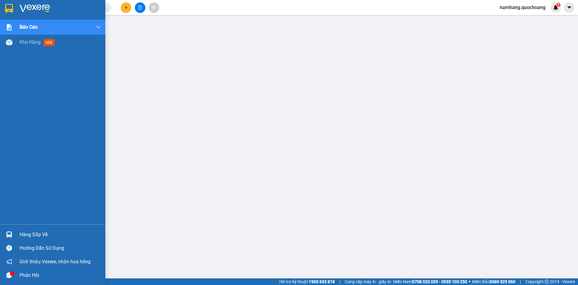
click at [15, 233] on div "Hàng sắp về" at bounding box center [52, 234] width 105 height 14
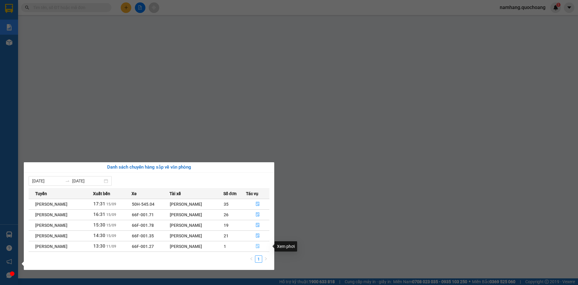
click at [259, 247] on icon "file-done" at bounding box center [258, 246] width 4 height 4
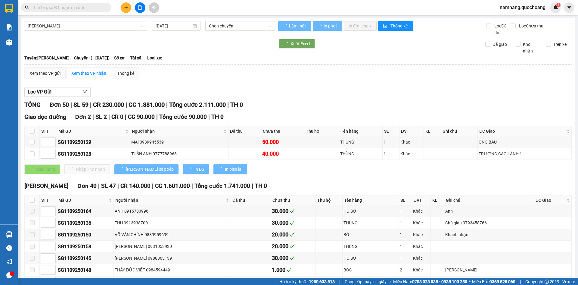
type input "11/09/2025"
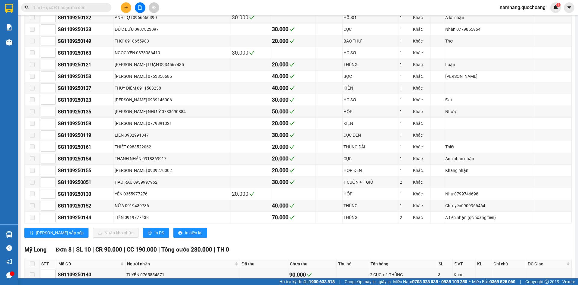
scroll to position [568, 0]
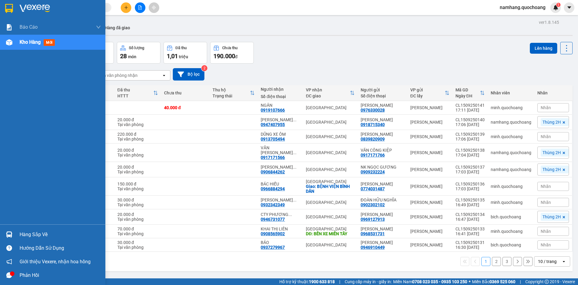
click at [22, 235] on div "Hàng sắp về" at bounding box center [60, 234] width 81 height 9
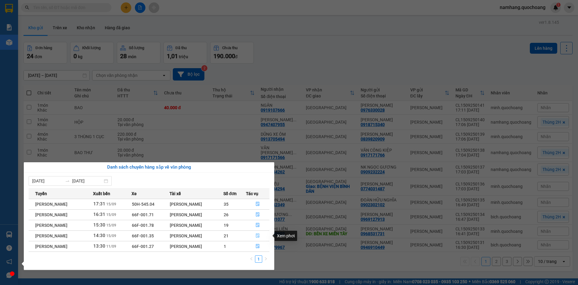
click at [260, 235] on icon "file-done" at bounding box center [258, 235] width 4 height 4
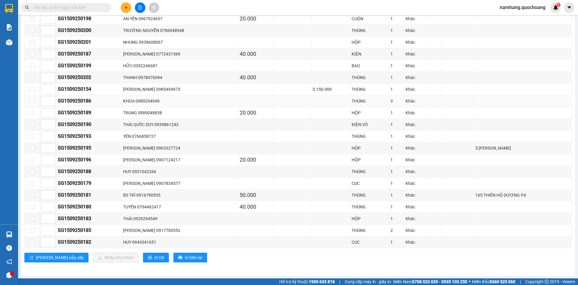
scroll to position [274, 0]
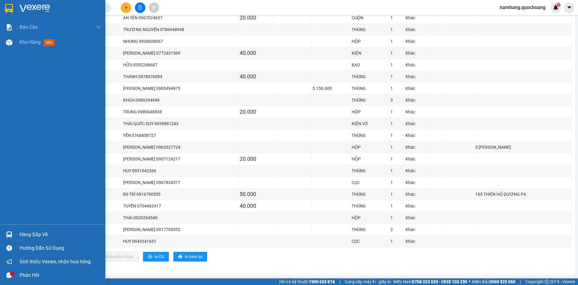
click at [29, 231] on div "Hàng sắp về" at bounding box center [60, 234] width 81 height 9
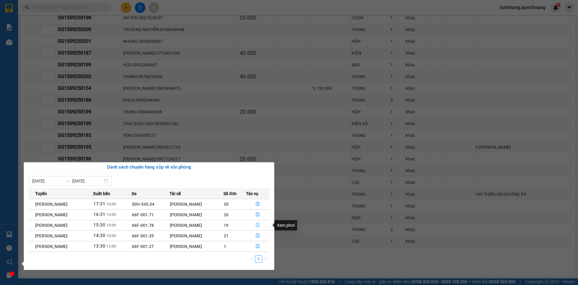
click at [260, 223] on icon "file-done" at bounding box center [258, 225] width 4 height 4
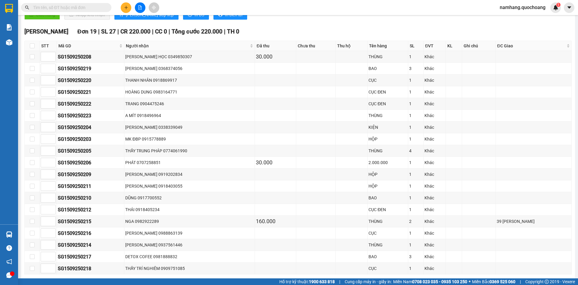
scroll to position [170, 0]
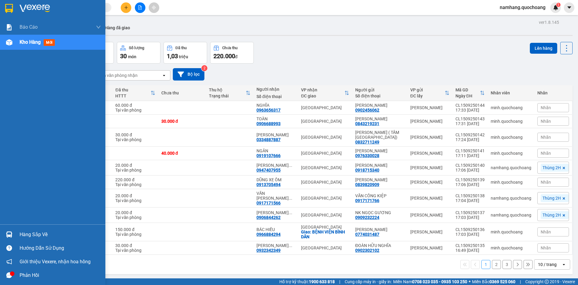
click at [27, 233] on input "checkbox" at bounding box center [29, 231] width 5 height 5
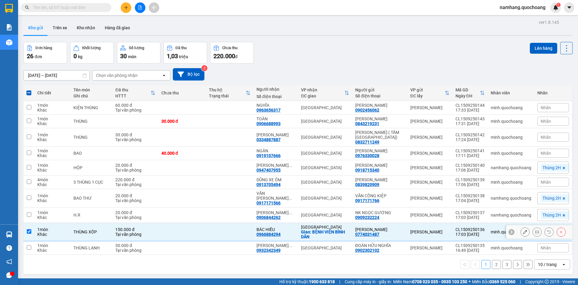
click at [32, 235] on td at bounding box center [28, 232] width 11 height 18
checkbox input "false"
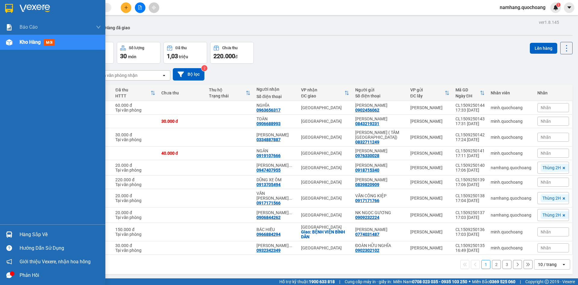
click at [27, 237] on div "Hàng sắp về" at bounding box center [60, 234] width 81 height 9
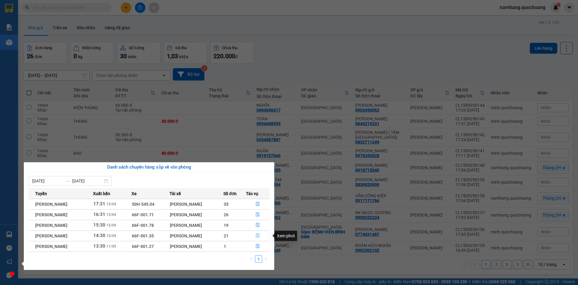
click at [260, 236] on icon "file-done" at bounding box center [258, 235] width 4 height 4
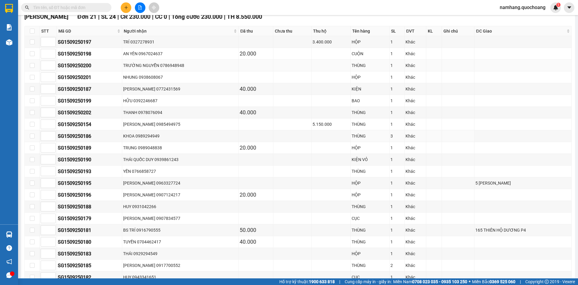
scroll to position [211, 0]
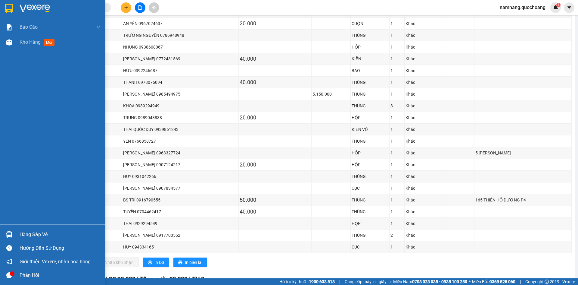
click at [24, 235] on div "Hàng sắp về" at bounding box center [60, 234] width 81 height 9
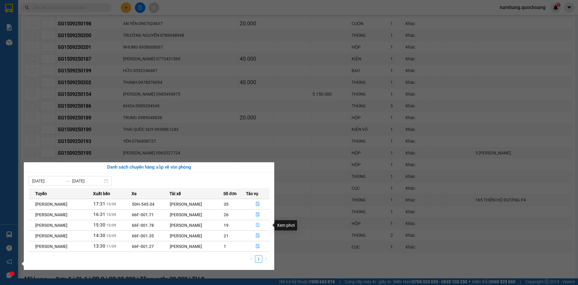
click at [258, 224] on icon "file-done" at bounding box center [258, 225] width 4 height 4
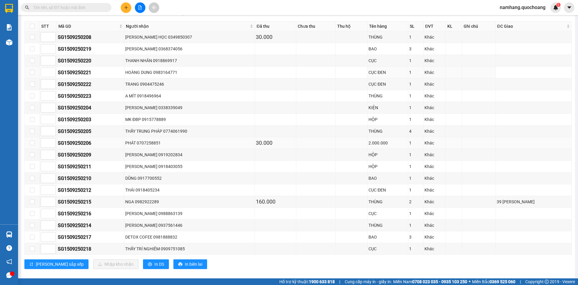
scroll to position [170, 0]
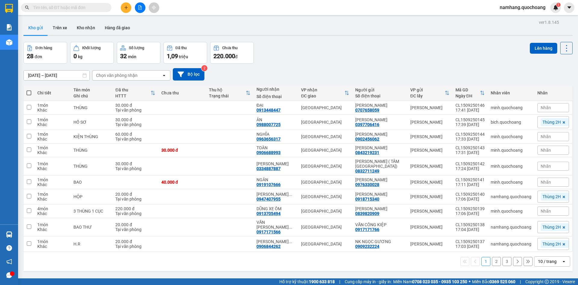
click at [92, 10] on input "text" at bounding box center [68, 7] width 71 height 7
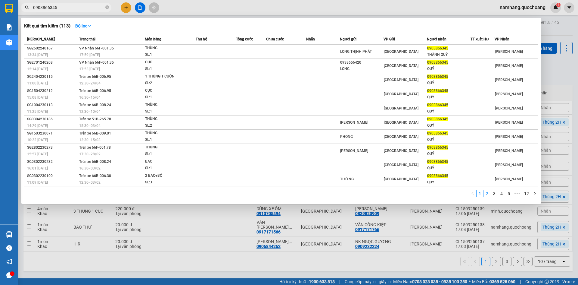
type input "0903866345"
click at [489, 195] on link "2" at bounding box center [487, 193] width 7 height 7
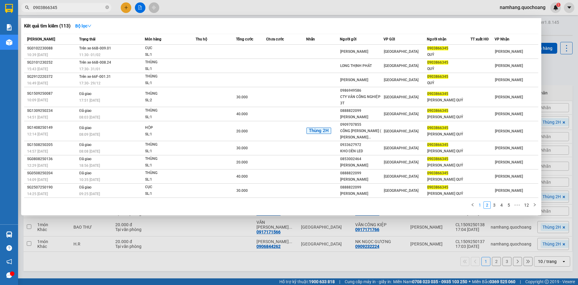
click at [482, 202] on link "1" at bounding box center [480, 205] width 7 height 7
